Goal: Transaction & Acquisition: Purchase product/service

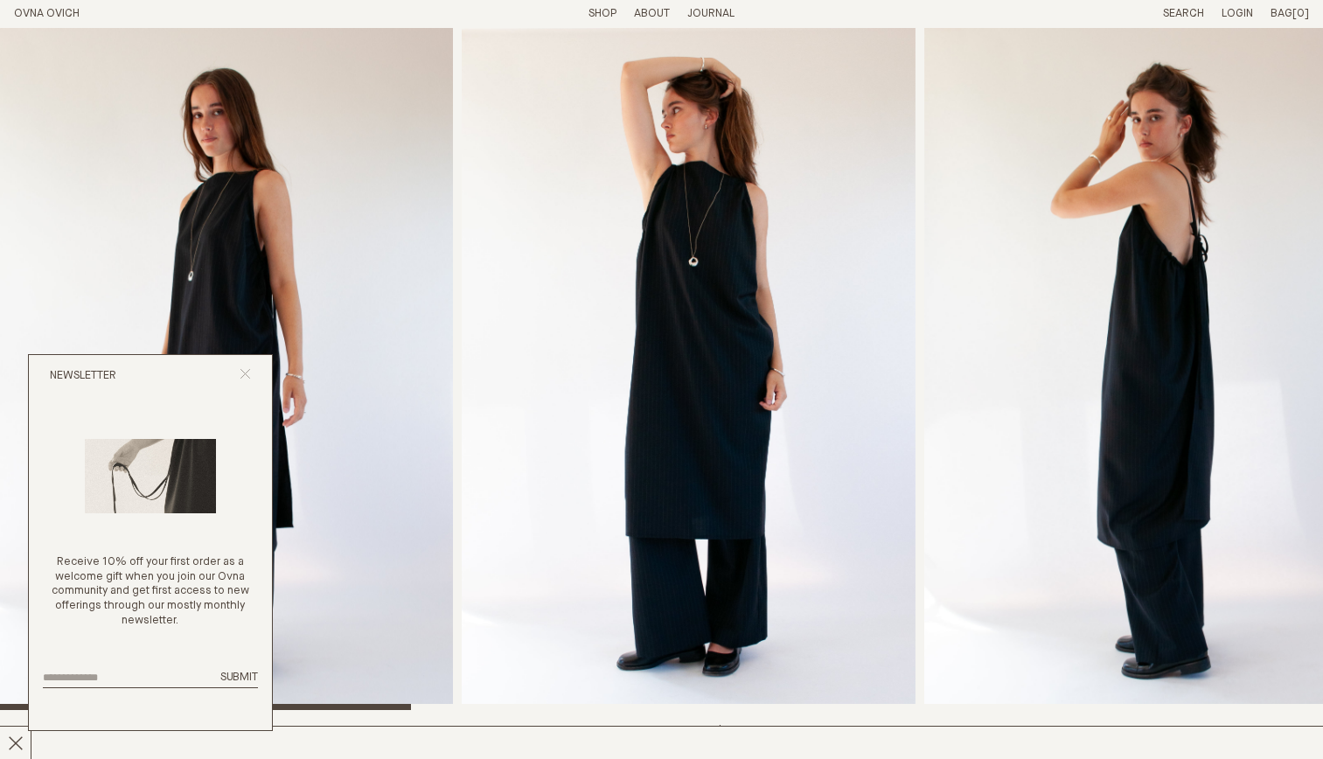
click at [242, 368] on icon "Close popup" at bounding box center [245, 373] width 11 height 11
click at [243, 371] on img "1 / 8" at bounding box center [226, 369] width 453 height 682
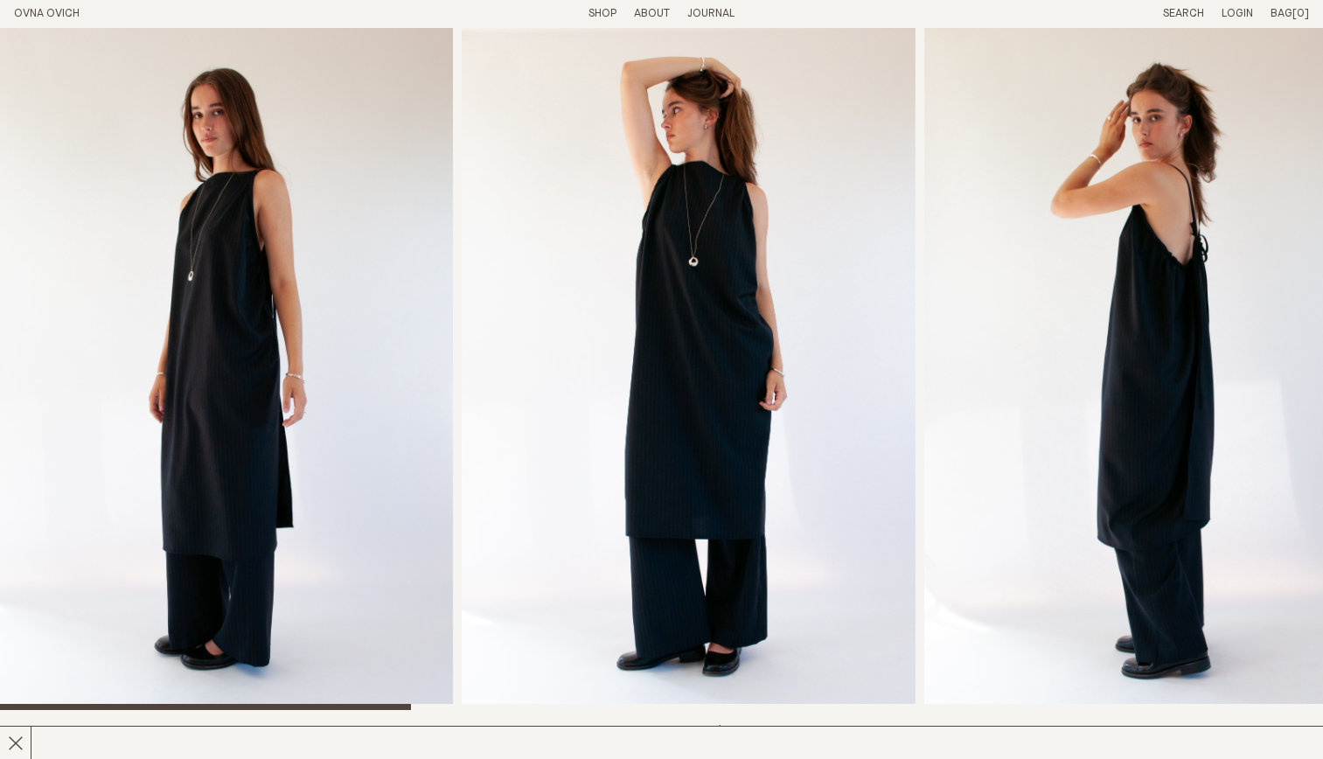
click at [601, 19] on li "Shop" at bounding box center [602, 14] width 28 height 15
click at [614, 11] on link "Shop" at bounding box center [602, 13] width 28 height 11
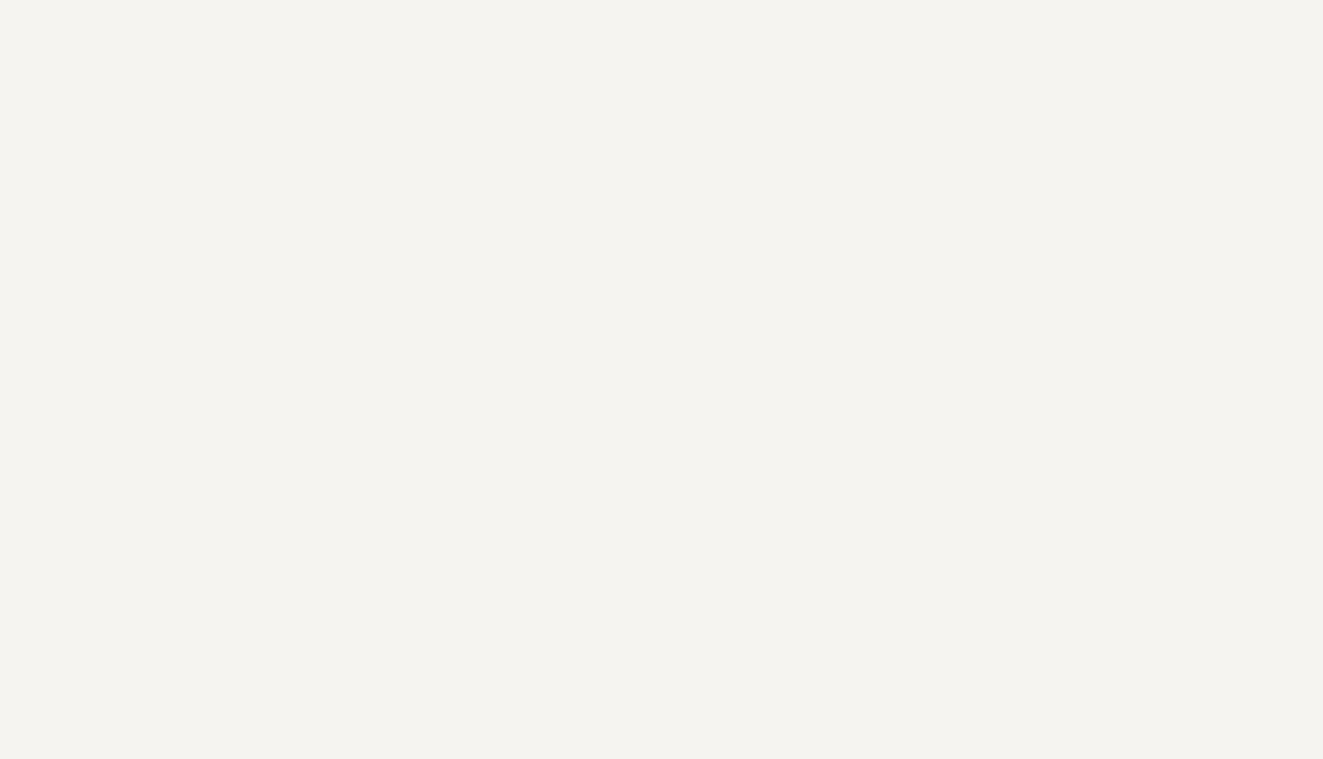
click at [614, 11] on link "Shop" at bounding box center [602, 13] width 28 height 11
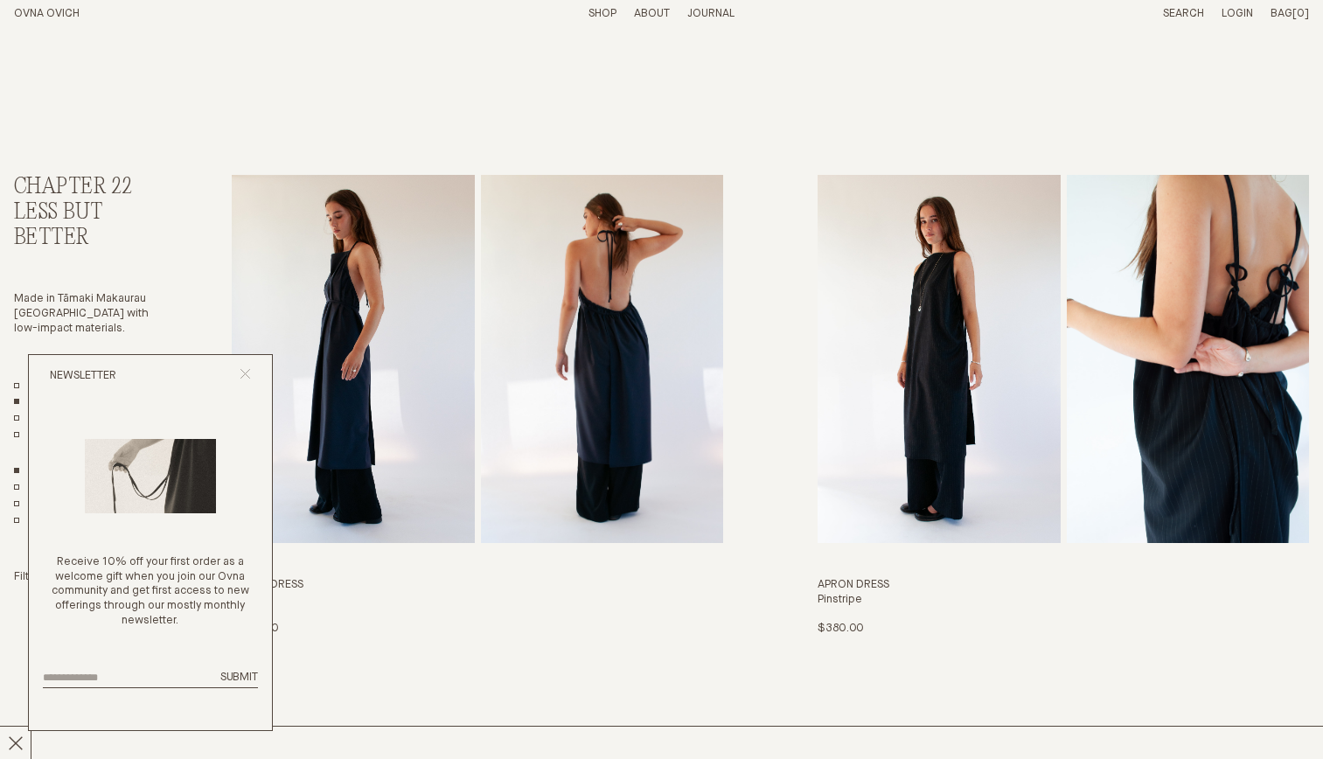
click at [246, 368] on icon "Close popup" at bounding box center [245, 373] width 11 height 11
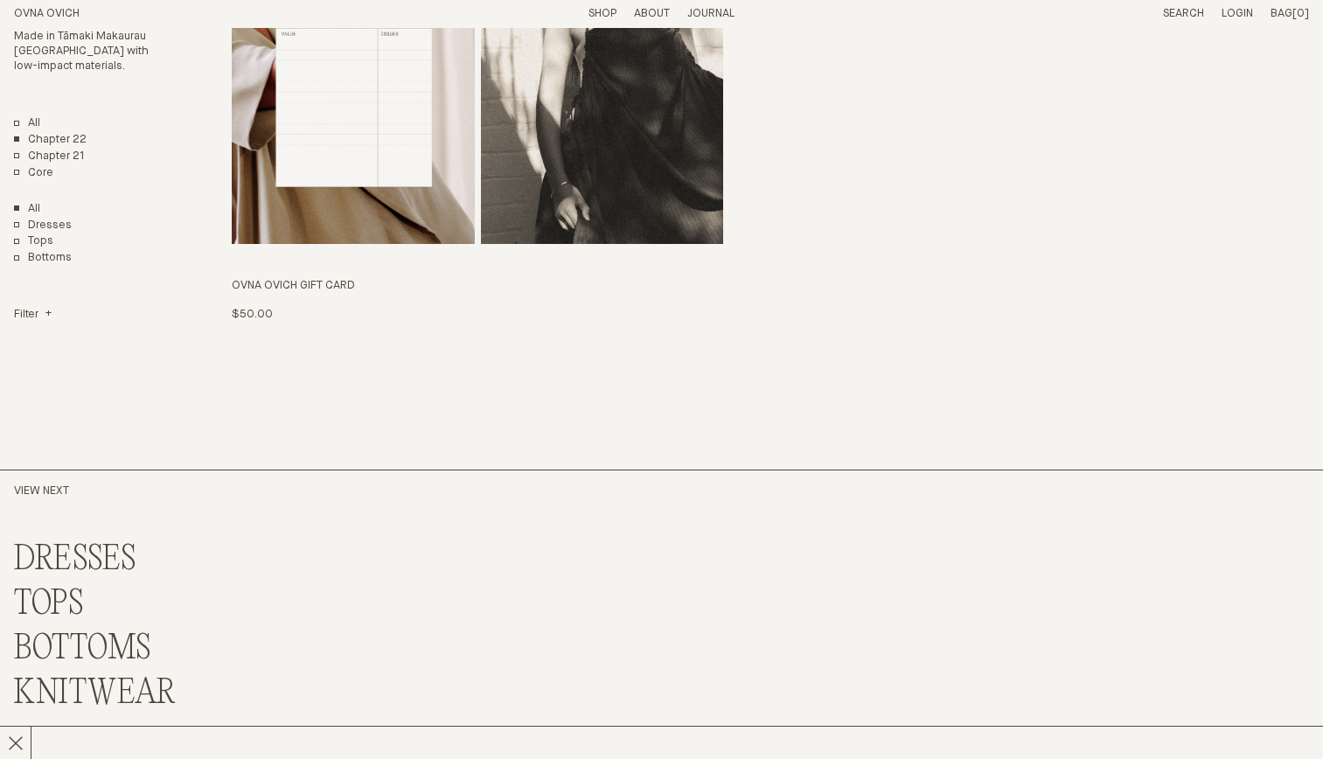
scroll to position [4211, 0]
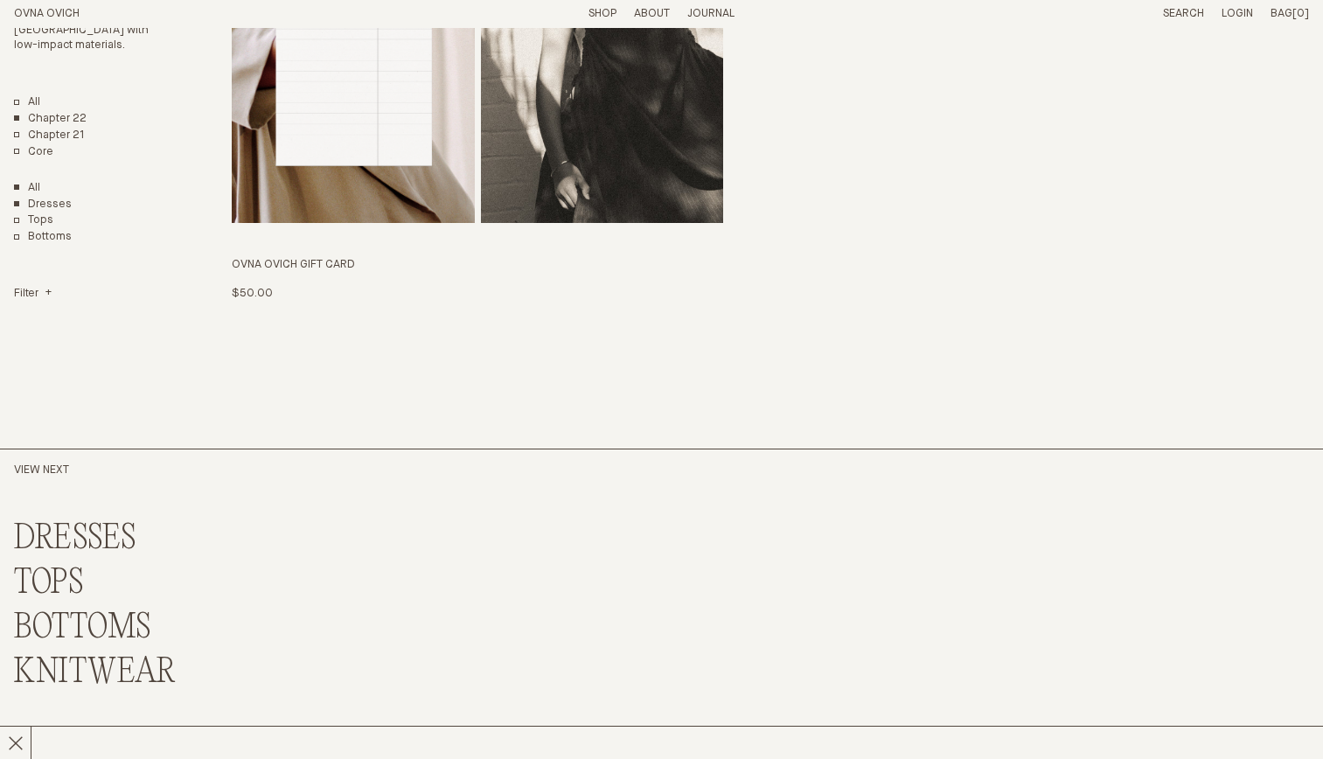
click at [50, 203] on link "Dresses" at bounding box center [43, 204] width 58 height 15
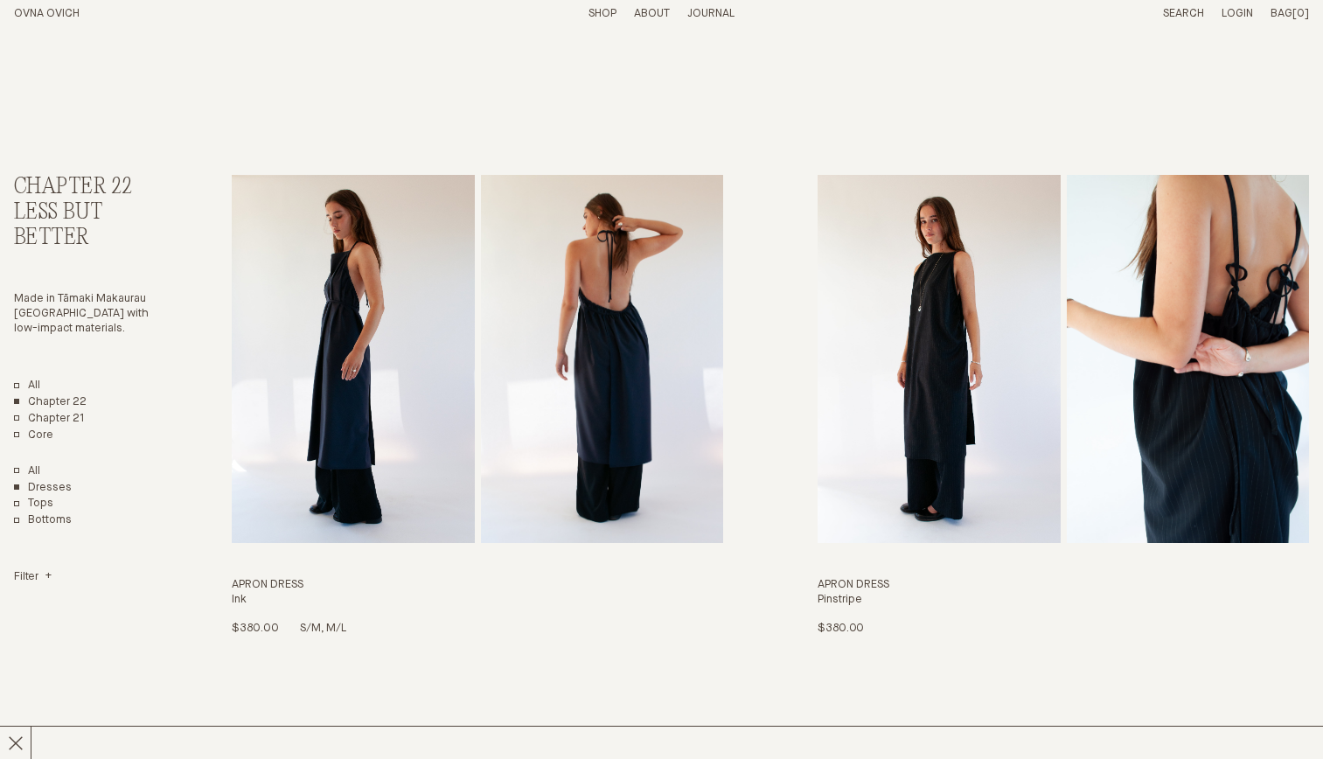
click at [642, 310] on img "Apron Dress" at bounding box center [602, 359] width 242 height 368
